Goal: Check status

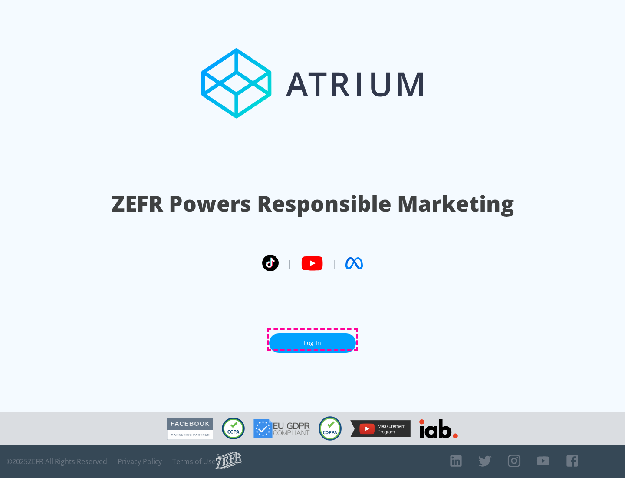
click at [313, 339] on link "Log In" at bounding box center [312, 343] width 87 height 20
